Goal: Transaction & Acquisition: Purchase product/service

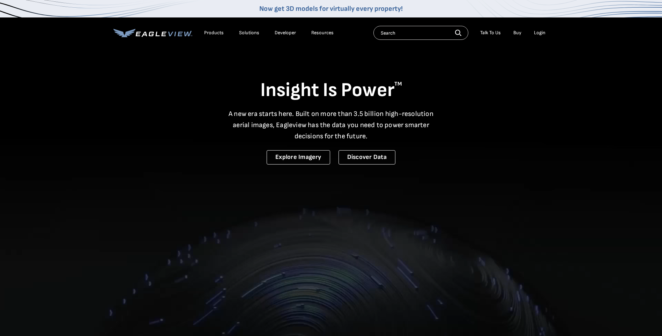
click at [538, 32] on div "Login" at bounding box center [540, 33] width 12 height 6
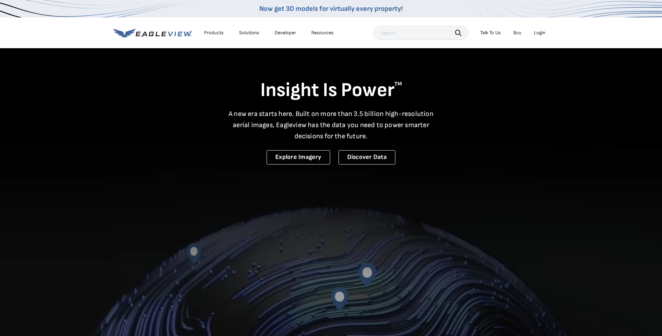
click at [537, 35] on div "Login" at bounding box center [540, 33] width 12 height 6
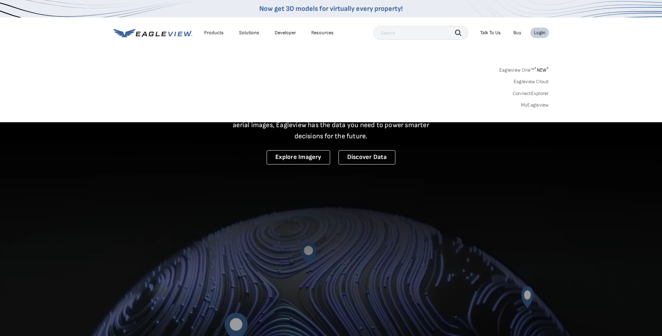
click at [538, 33] on div "Login" at bounding box center [540, 33] width 12 height 6
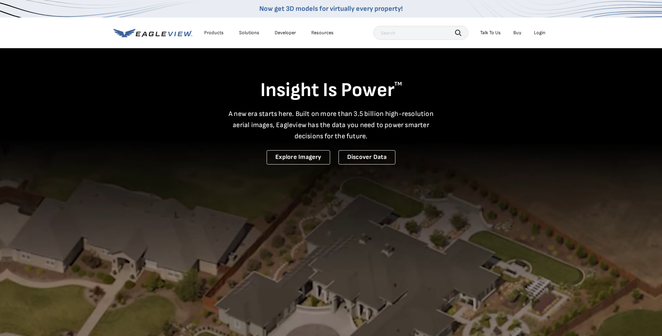
click at [538, 33] on div "Login" at bounding box center [540, 33] width 12 height 6
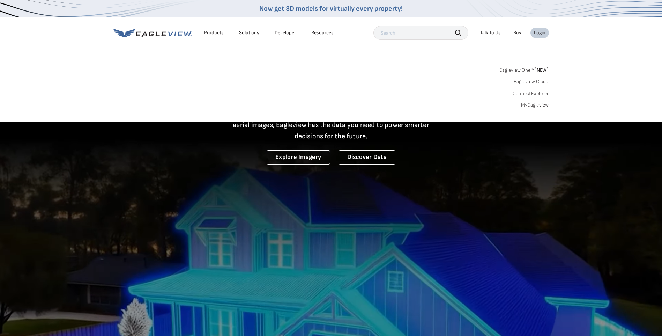
click at [526, 104] on link "MyEagleview" at bounding box center [535, 105] width 28 height 6
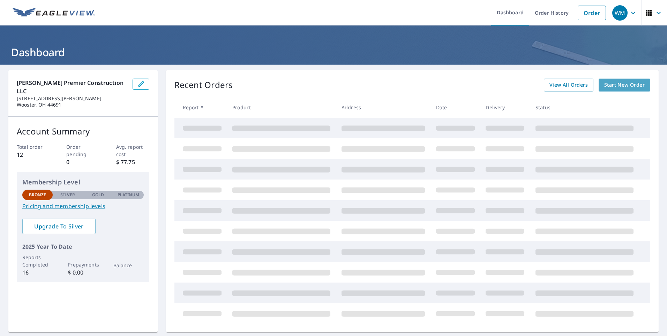
click at [617, 85] on span "Start New Order" at bounding box center [624, 85] width 40 height 9
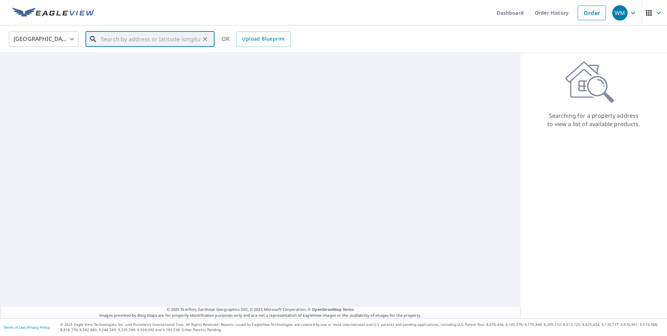
click at [196, 37] on input "text" at bounding box center [150, 39] width 99 height 20
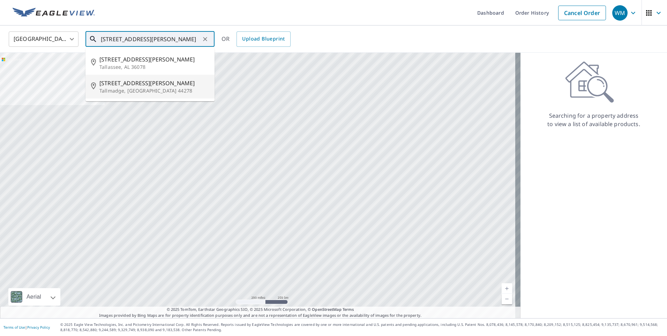
click at [139, 89] on p "Tallmadge, OH 44278" at bounding box center [154, 90] width 110 height 7
type input "65 Parker Ln Tallmadge, OH 44278"
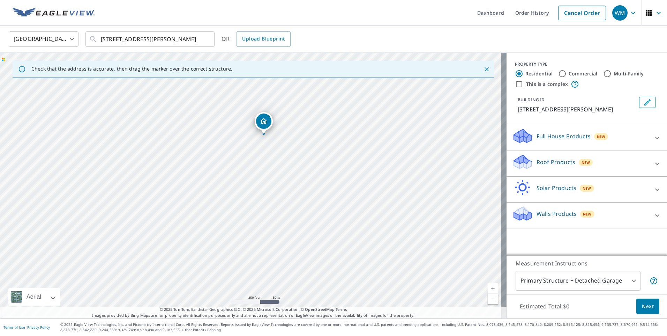
drag, startPoint x: 286, startPoint y: 161, endPoint x: 248, endPoint y: 177, distance: 41.9
click at [248, 177] on div "65 Parker Ln Tallmadge, OH 44278" at bounding box center [253, 185] width 507 height 265
drag, startPoint x: 336, startPoint y: 104, endPoint x: 303, endPoint y: 155, distance: 61.6
click at [304, 154] on div "65 Parker Ln Tallmadge, OH 44278" at bounding box center [253, 185] width 507 height 265
drag, startPoint x: 270, startPoint y: 136, endPoint x: 261, endPoint y: 158, distance: 23.2
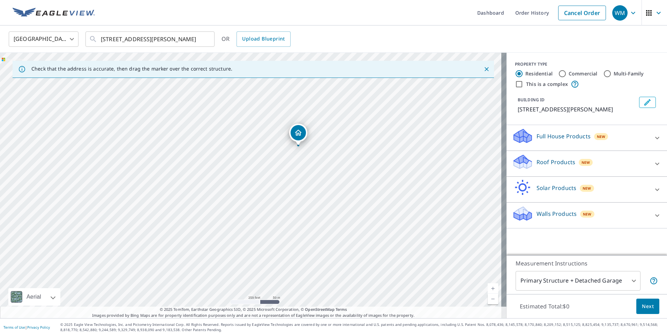
click at [263, 153] on div "65 Parker Ln Tallmadge, OH 44278" at bounding box center [253, 185] width 507 height 265
drag, startPoint x: 235, startPoint y: 153, endPoint x: 249, endPoint y: 233, distance: 81.8
click at [249, 232] on div "65 Parker Ln Tallmadge, OH 44278" at bounding box center [253, 185] width 507 height 265
drag, startPoint x: 134, startPoint y: 207, endPoint x: 161, endPoint y: 274, distance: 72.1
click at [158, 269] on div "65 Parker Ln Tallmadge, OH 44278" at bounding box center [253, 185] width 507 height 265
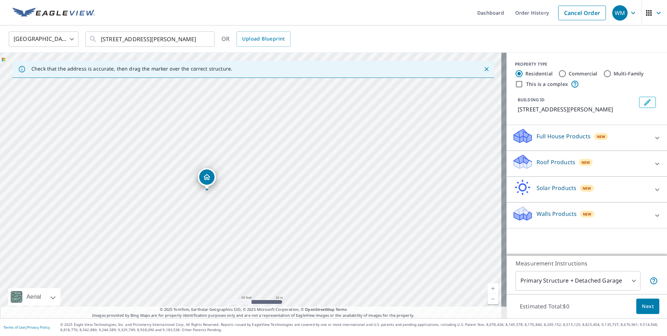
drag, startPoint x: 186, startPoint y: 286, endPoint x: 112, endPoint y: 186, distance: 124.9
click at [121, 199] on div "65 Parker Ln Tallmadge, OH 44278" at bounding box center [253, 185] width 507 height 265
drag, startPoint x: 327, startPoint y: 217, endPoint x: 210, endPoint y: 209, distance: 117.5
click at [212, 208] on div "65 Parker Ln Tallmadge, OH 44278" at bounding box center [253, 185] width 507 height 265
